Goal: Task Accomplishment & Management: Manage account settings

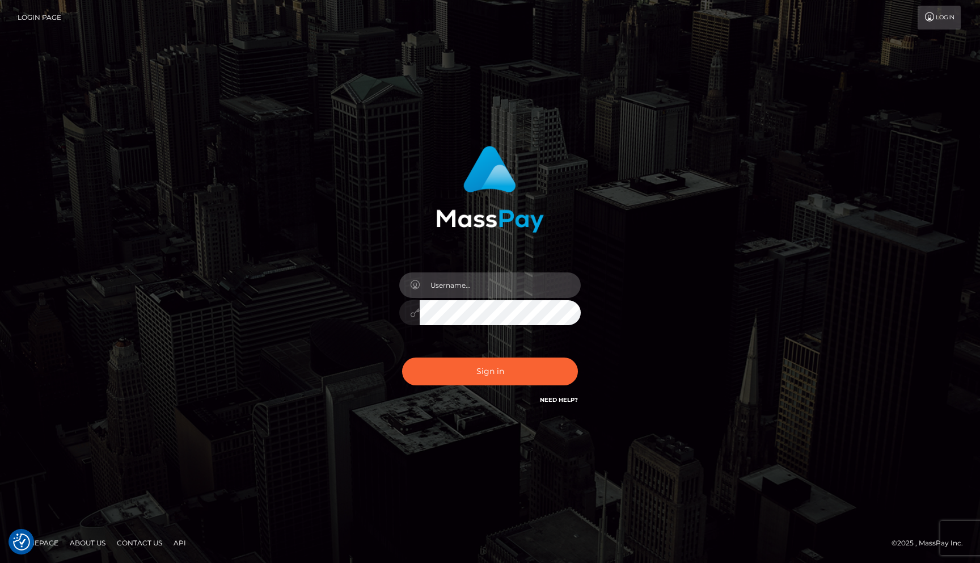
click at [486, 290] on input "text" at bounding box center [500, 285] width 161 height 26
type input "mislam"
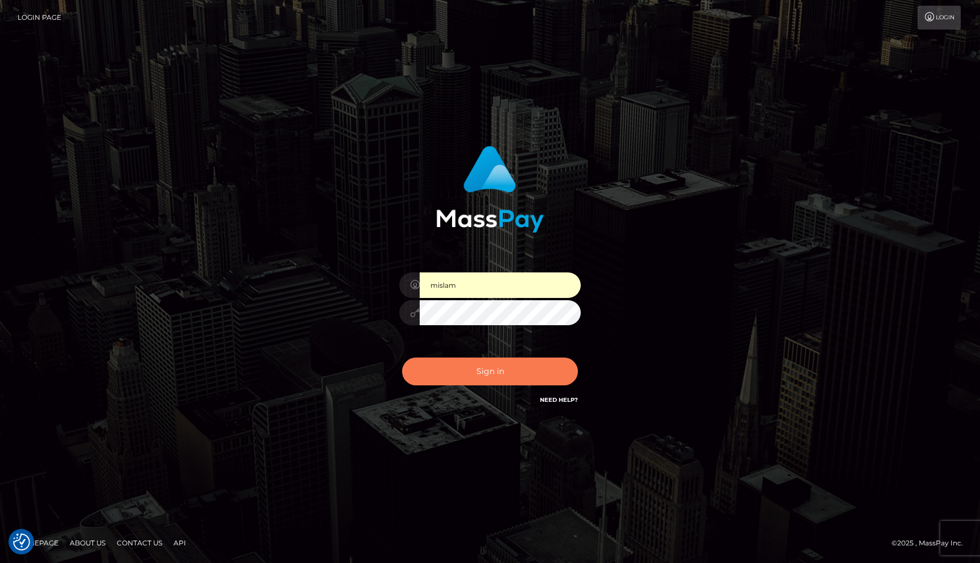
click at [487, 373] on button "Sign in" at bounding box center [490, 371] width 176 height 28
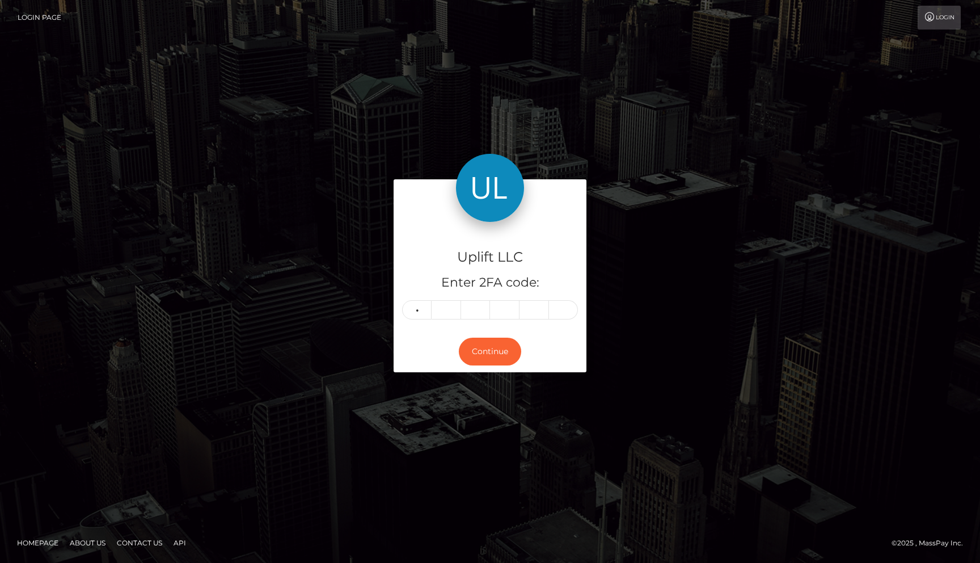
type input "1"
type input "0"
type input "9"
type input "4"
type input "6"
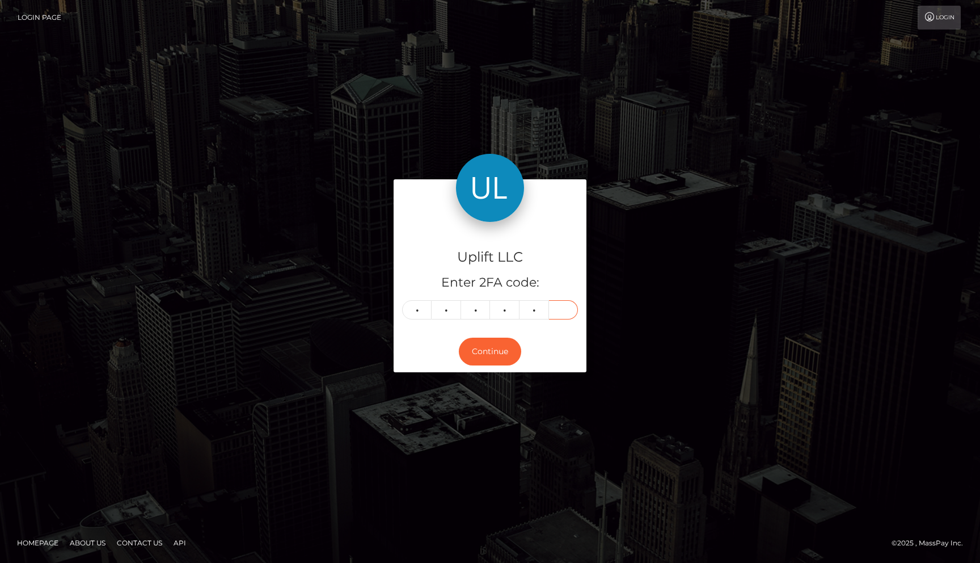
type input "6"
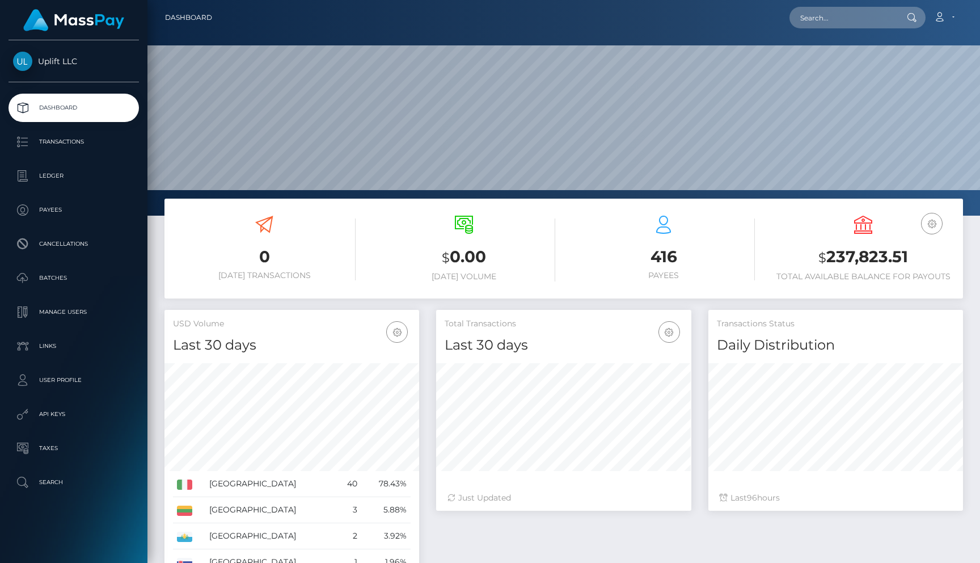
scroll to position [201, 255]
click at [78, 289] on link "Batches" at bounding box center [74, 278] width 130 height 28
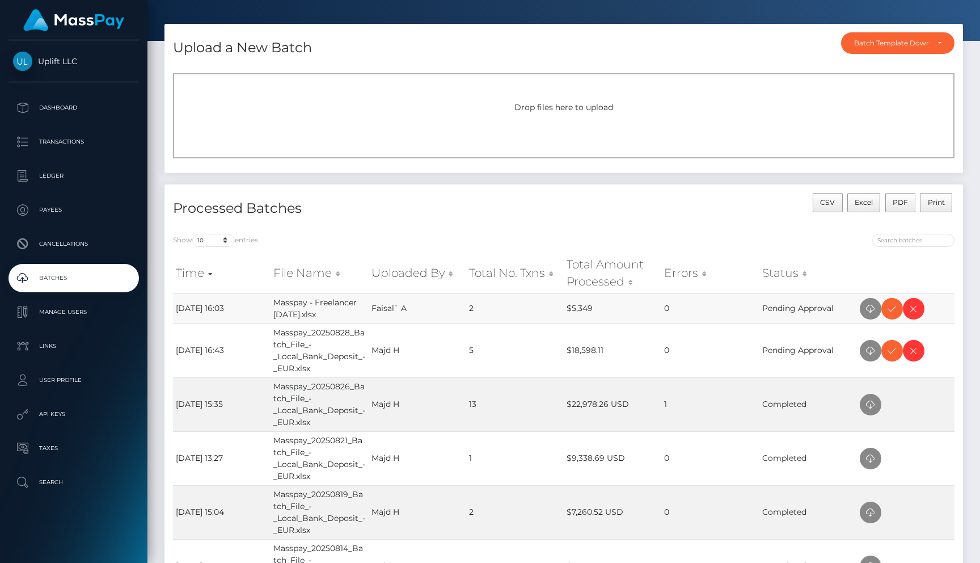
scroll to position [37, 0]
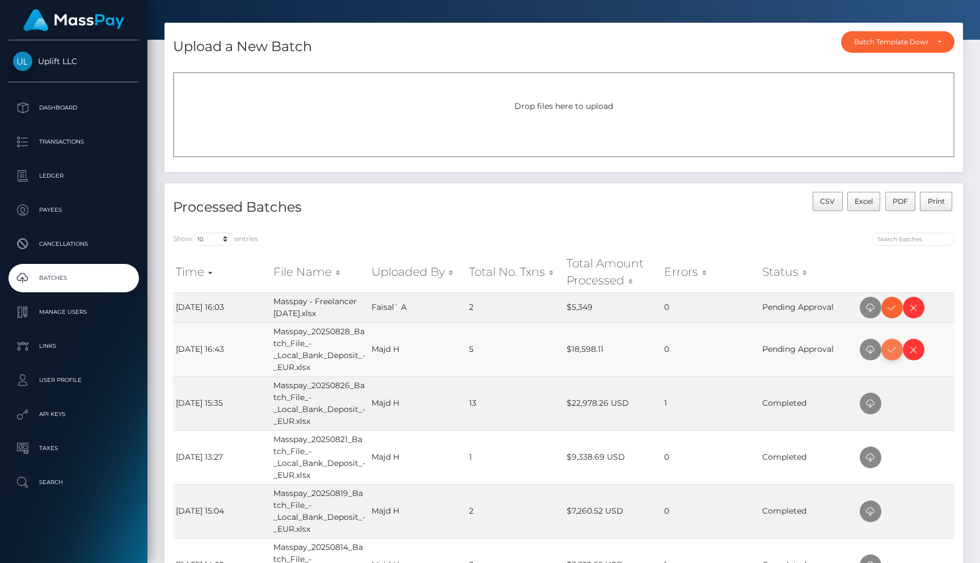
click at [888, 348] on icon at bounding box center [893, 350] width 14 height 14
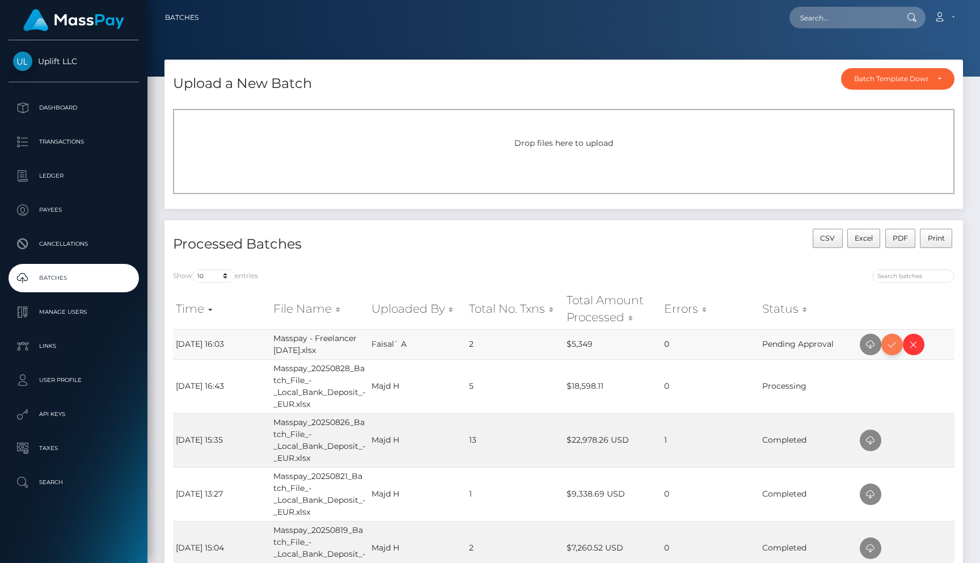
click at [892, 351] on icon at bounding box center [893, 345] width 14 height 14
click at [64, 107] on p "Dashboard" at bounding box center [73, 107] width 121 height 17
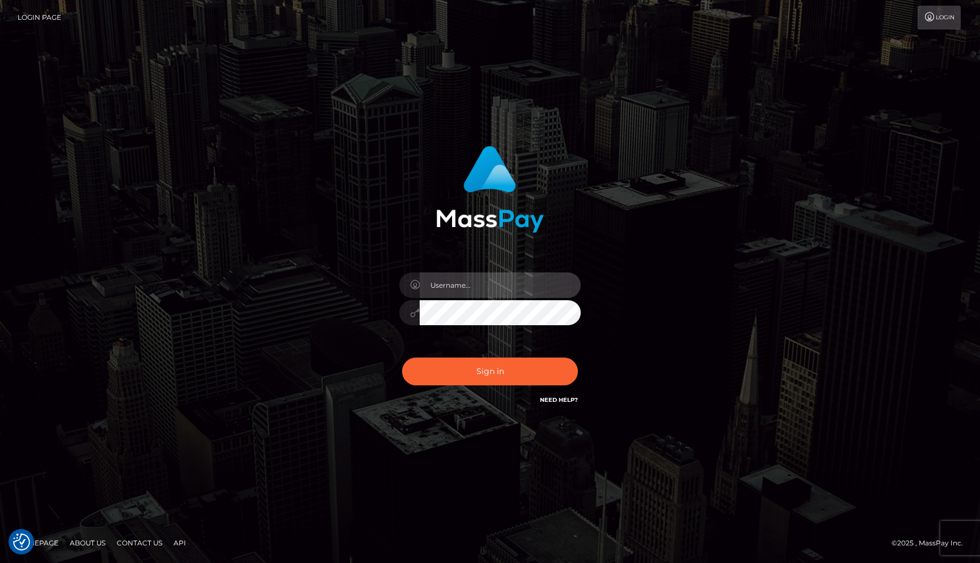
click at [462, 289] on input "text" at bounding box center [500, 285] width 161 height 26
type input "mislam"
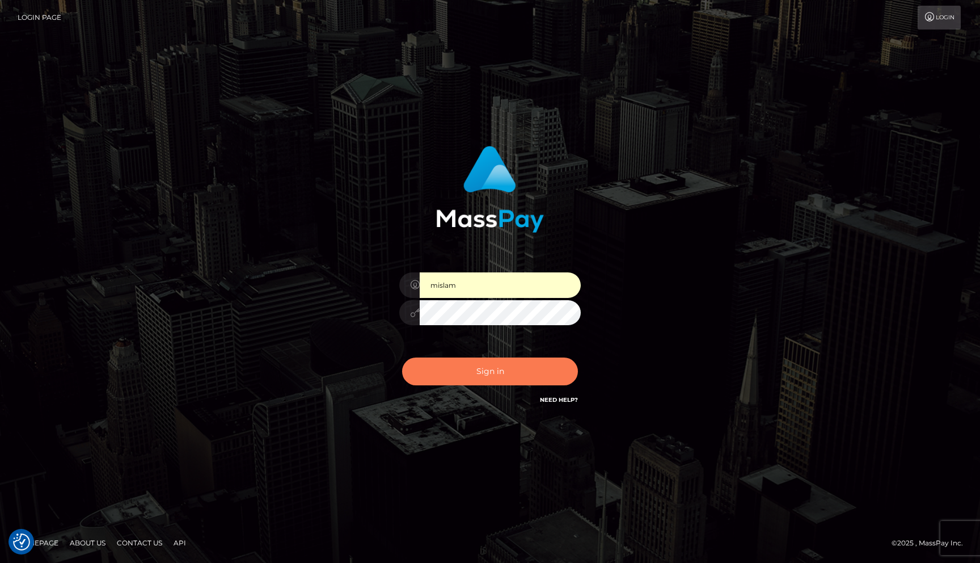
click at [503, 370] on button "Sign in" at bounding box center [490, 371] width 176 height 28
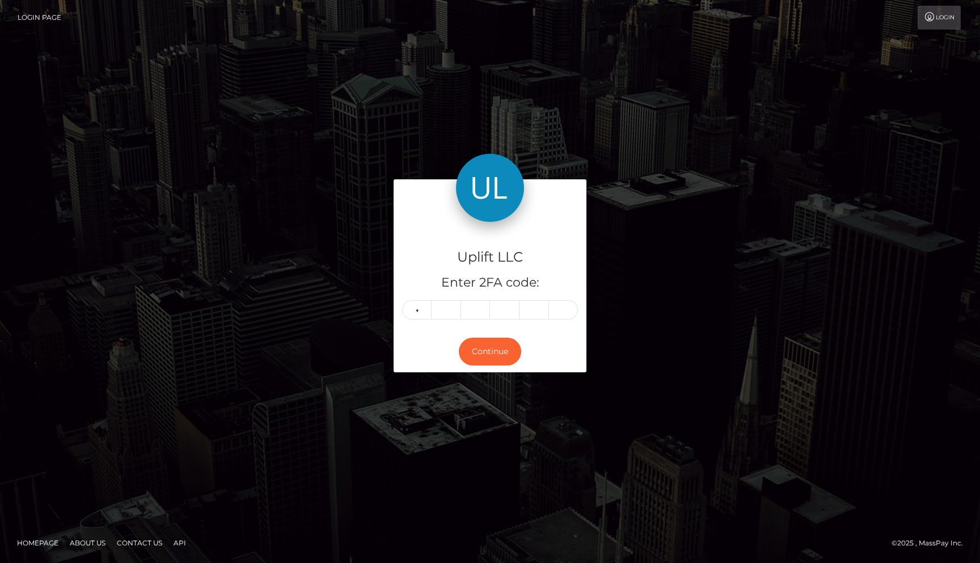
type input "8"
type input "4"
type input "1"
type input "3"
type input "6"
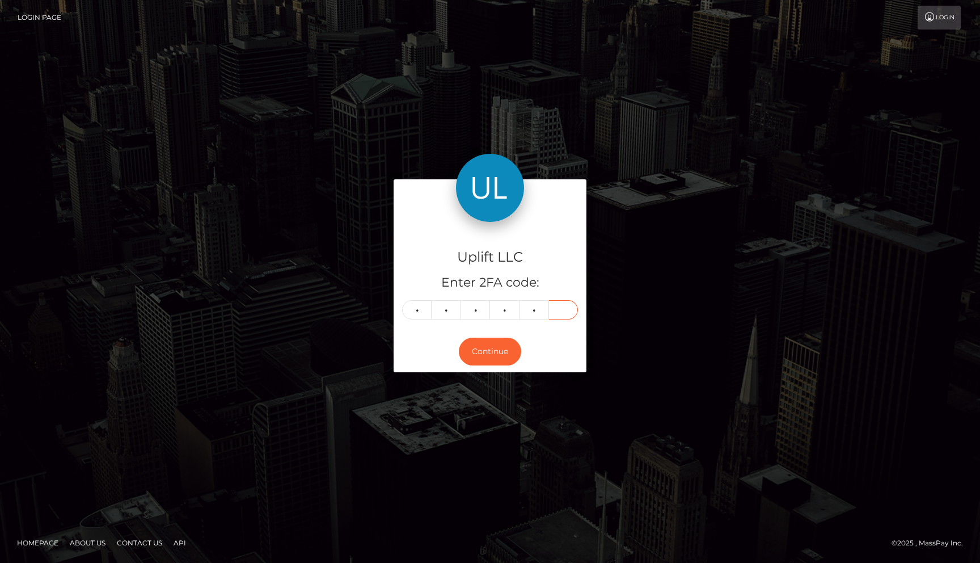
type input "8"
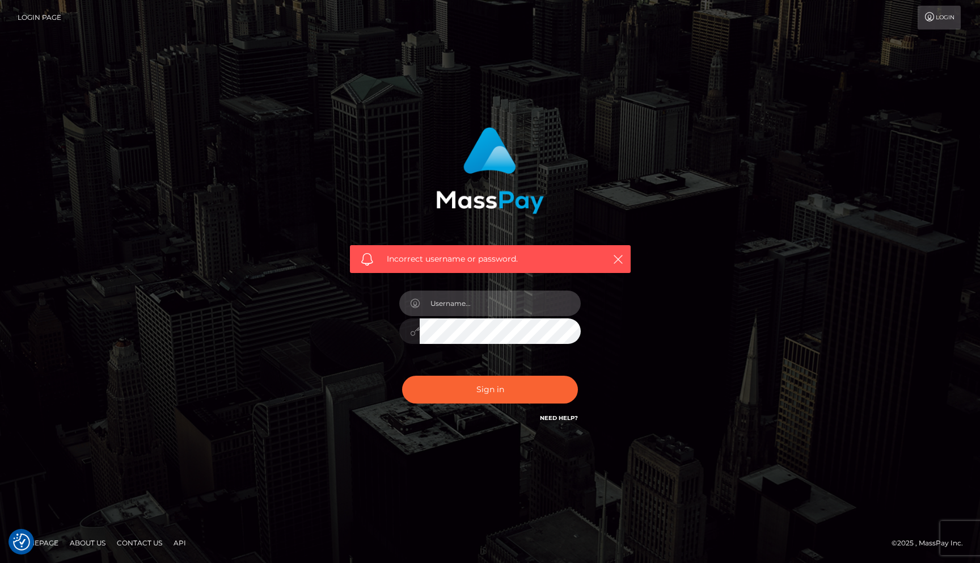
click at [496, 305] on input "text" at bounding box center [500, 303] width 161 height 26
type input "mislam"
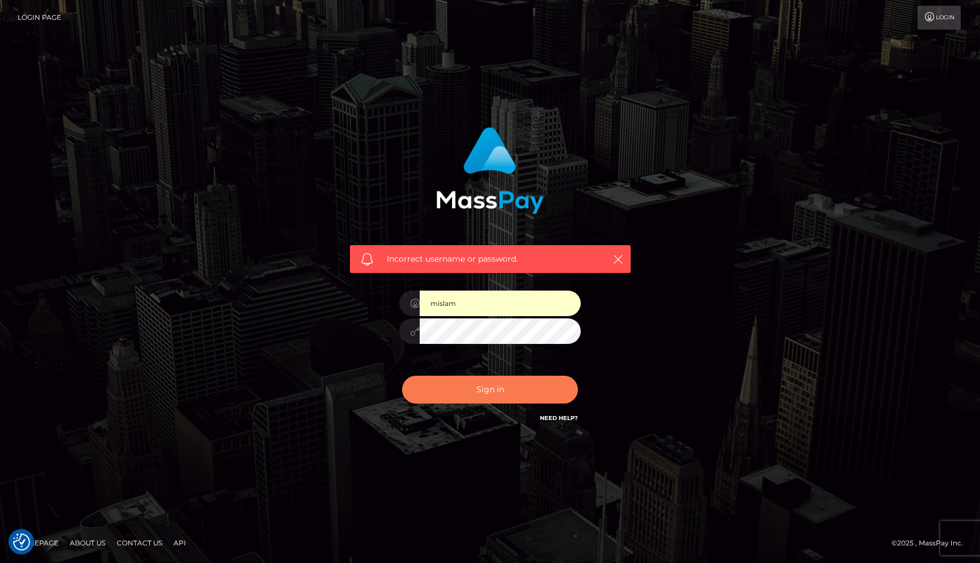
click at [475, 386] on button "Sign in" at bounding box center [490, 390] width 176 height 28
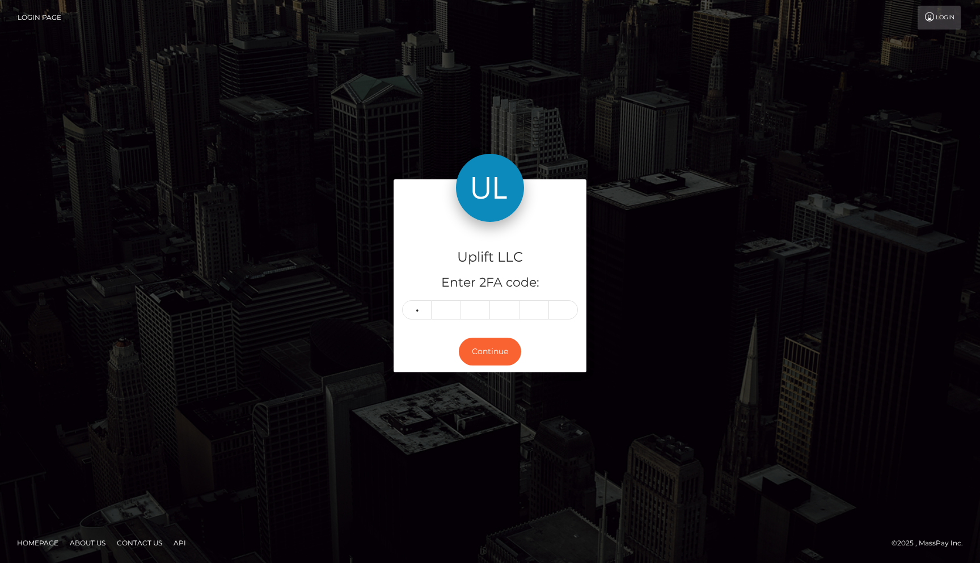
type input "0"
type input "5"
type input "2"
type input "7"
type input "5"
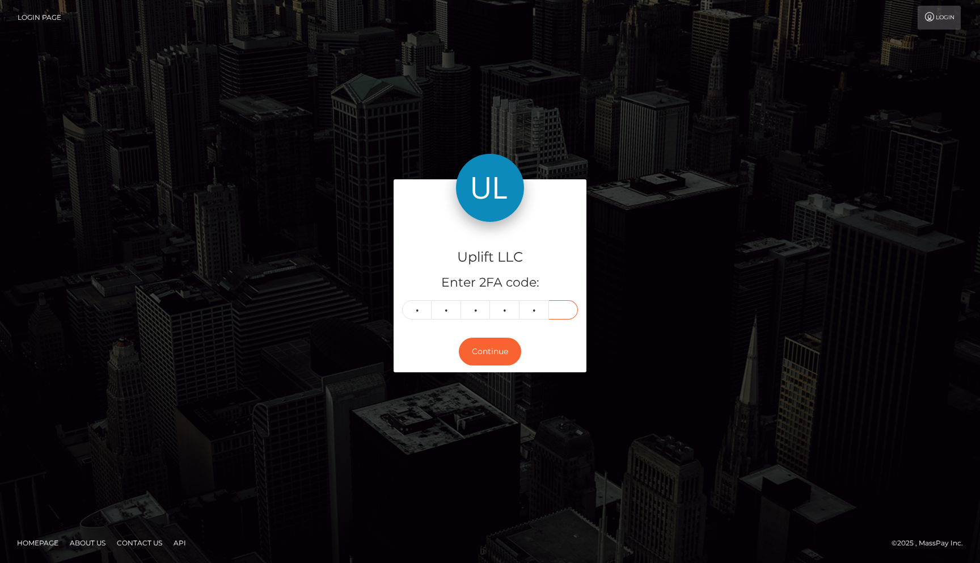
type input "2"
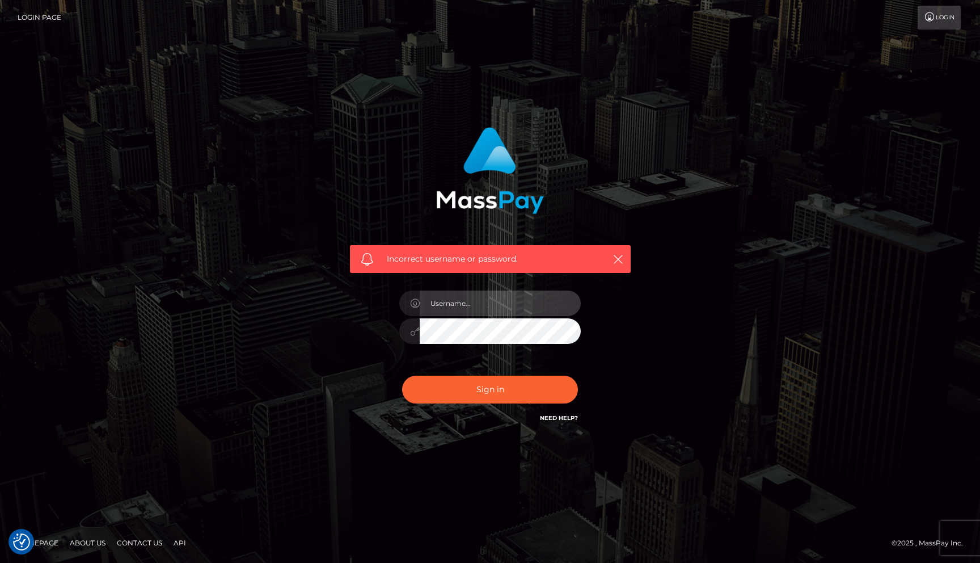
click at [506, 297] on input "text" at bounding box center [500, 303] width 161 height 26
type input "mislam"
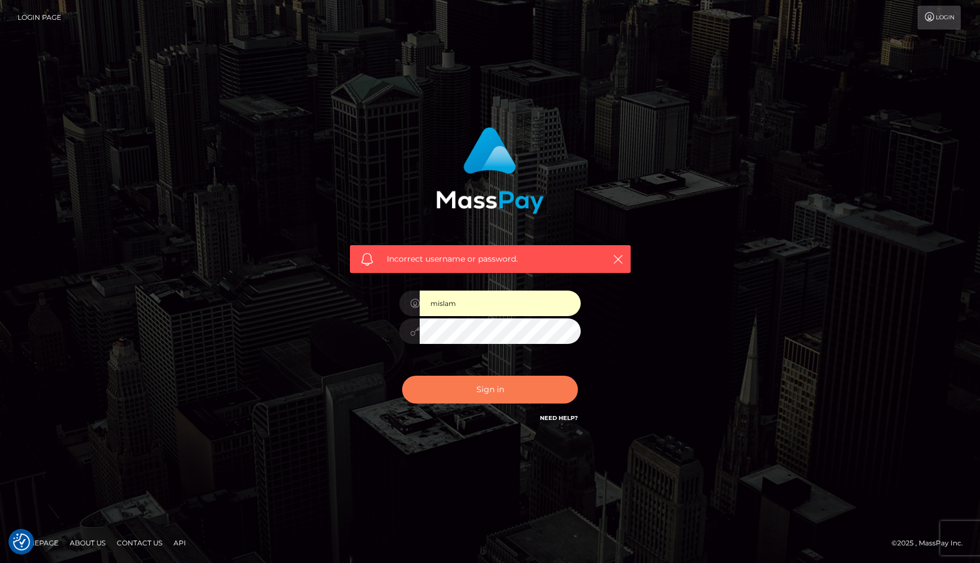
click at [497, 391] on button "Sign in" at bounding box center [490, 390] width 176 height 28
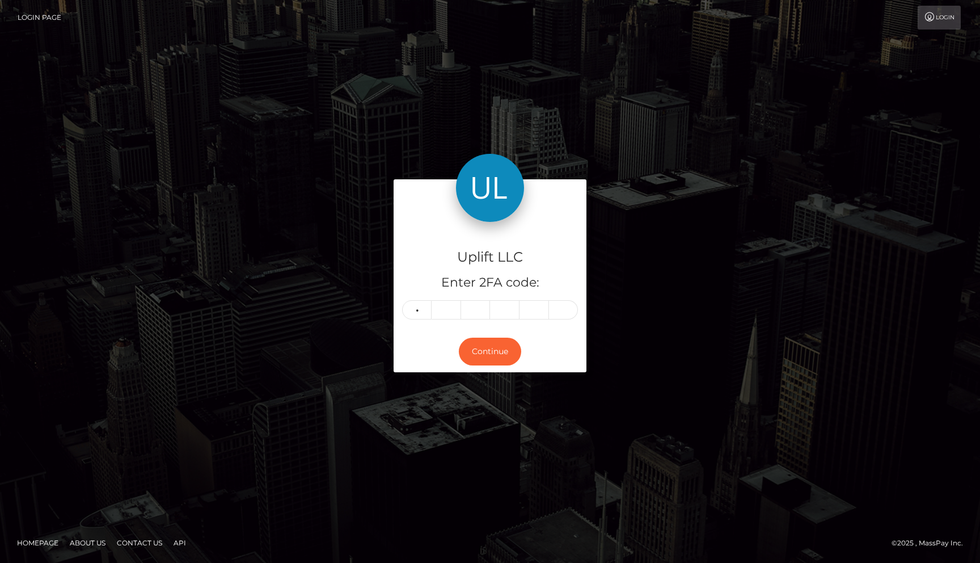
type input "8"
type input "6"
type input "0"
type input "7"
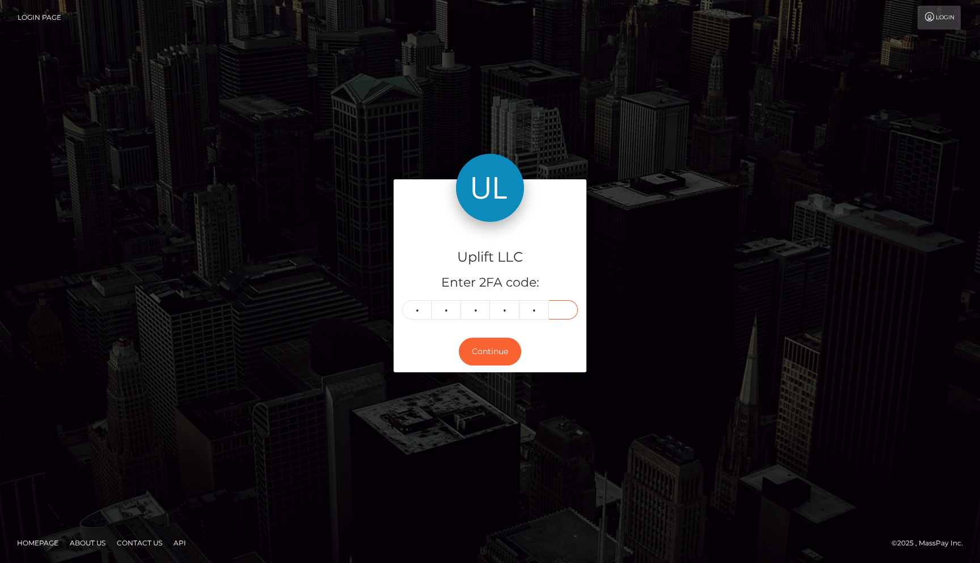
type input "3"
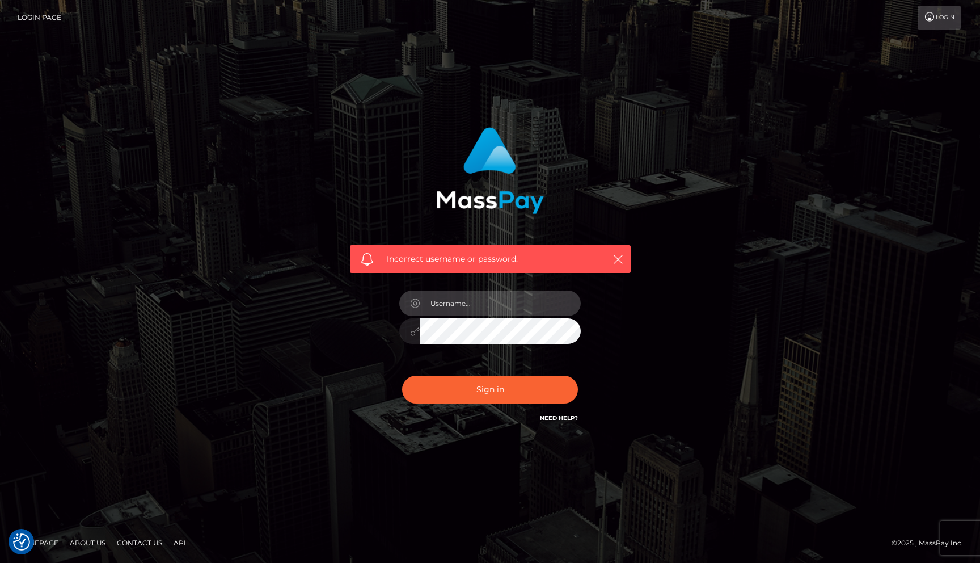
click at [468, 303] on input "text" at bounding box center [500, 303] width 161 height 26
type input "mislam"
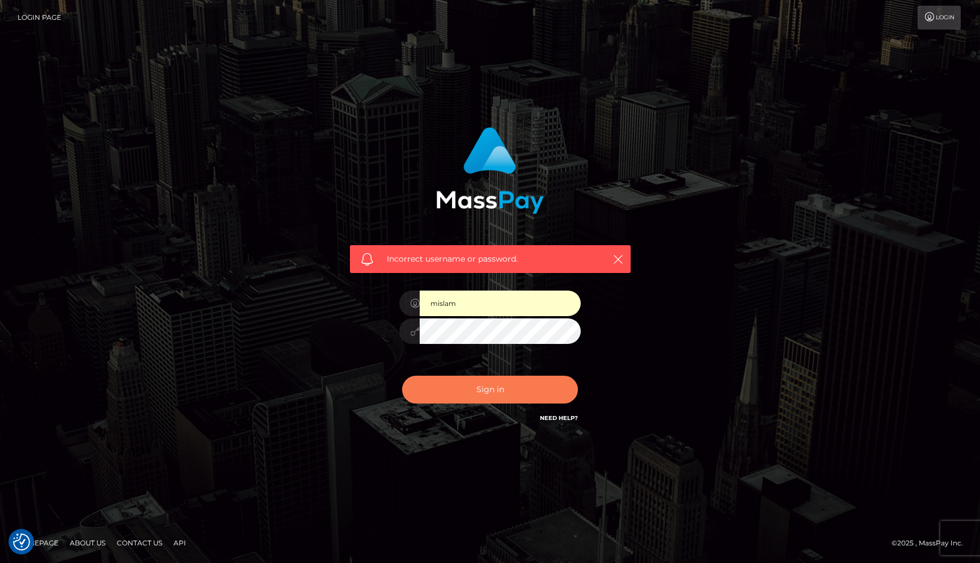
click at [486, 394] on button "Sign in" at bounding box center [490, 390] width 176 height 28
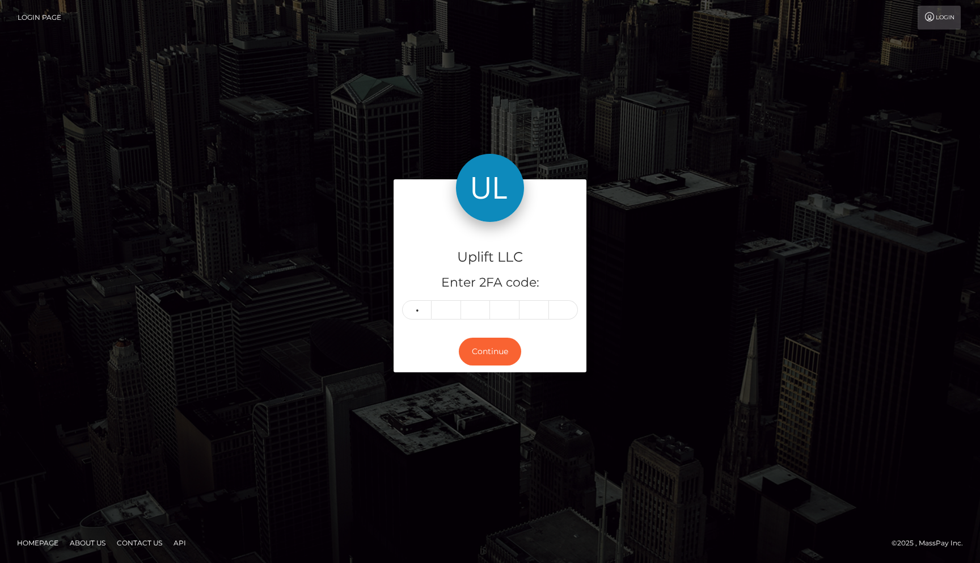
type input "7"
type input "4"
type input "8"
type input "2"
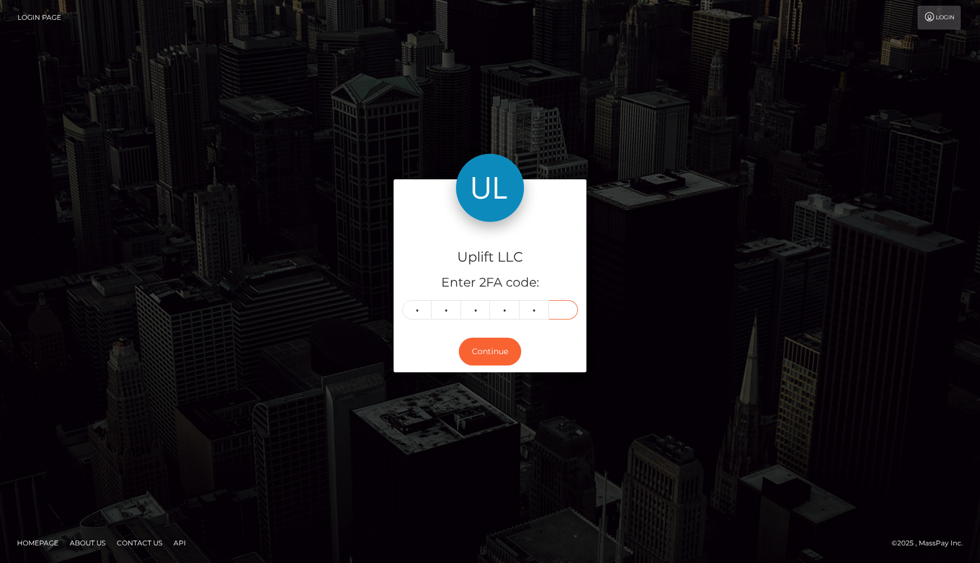
type input "1"
